Goal: Use online tool/utility: Use online tool/utility

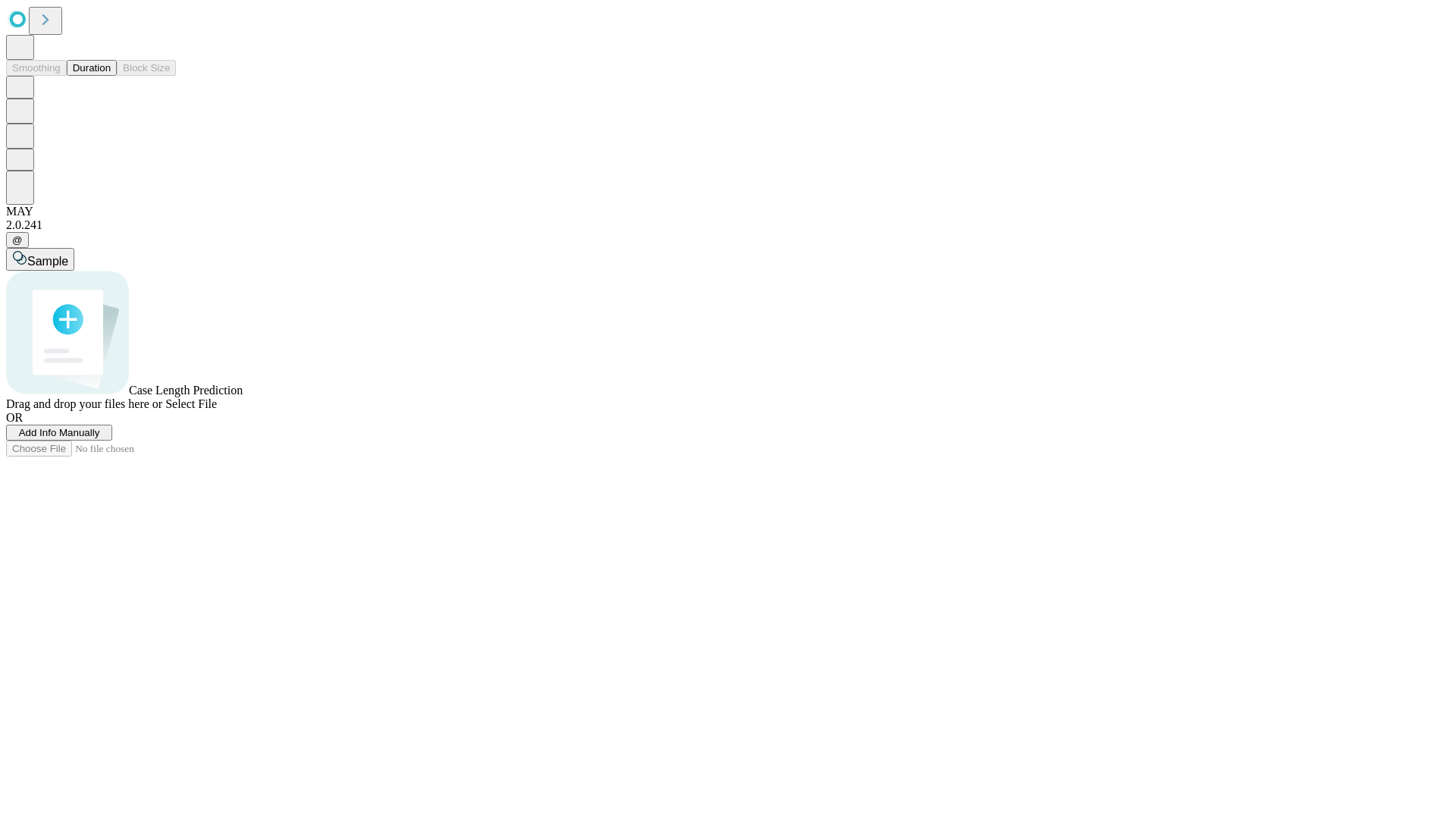
click at [110, 76] on button "Duration" at bounding box center [91, 67] width 50 height 16
click at [68, 255] on span "Sample" at bounding box center [48, 261] width 41 height 13
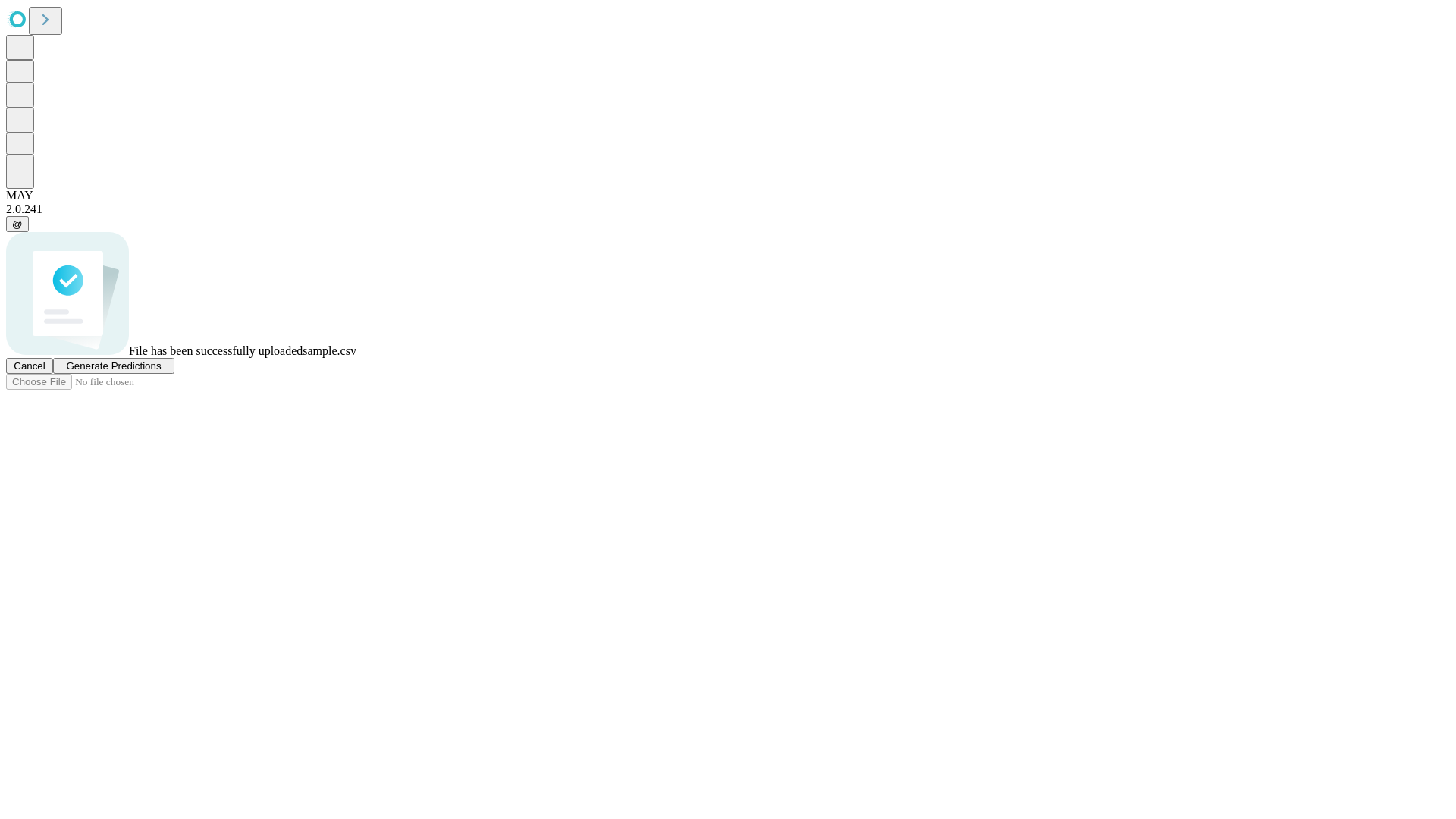
click at [160, 371] on span "Generate Predictions" at bounding box center [113, 366] width 95 height 12
